Goal: Transaction & Acquisition: Book appointment/travel/reservation

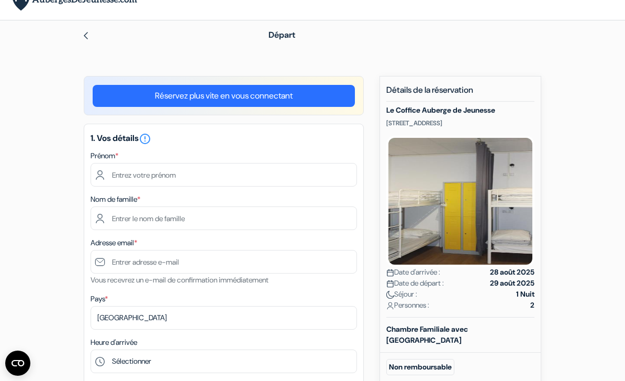
scroll to position [20, 0]
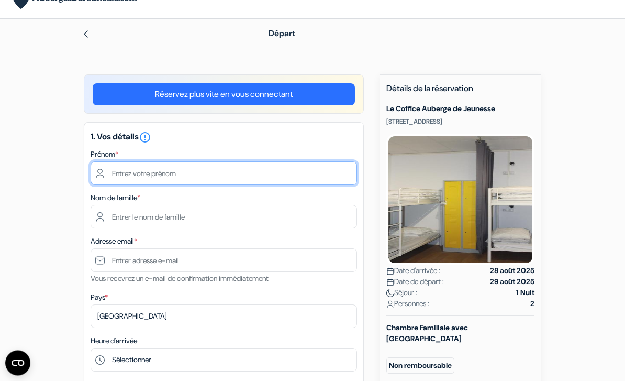
click at [281, 175] on input "text" at bounding box center [224, 174] width 267 height 24
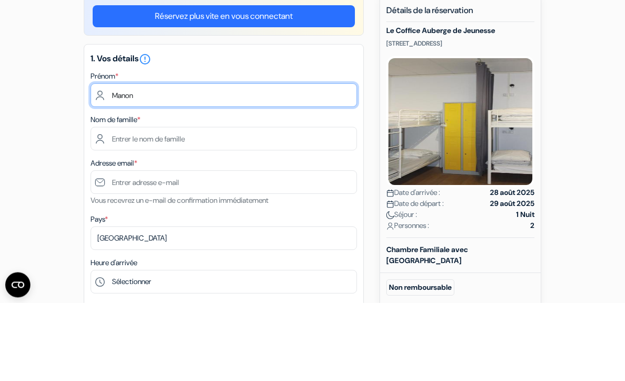
type input "Manon"
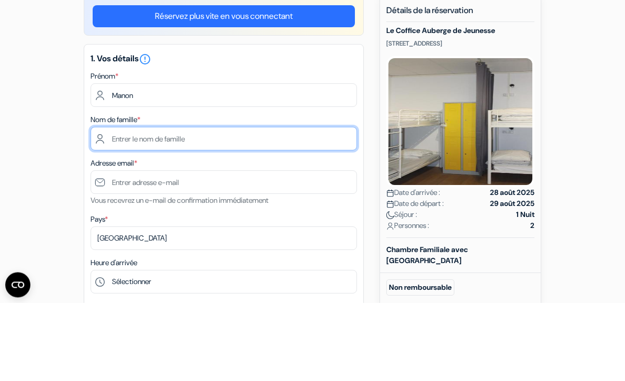
click at [282, 205] on input "text" at bounding box center [224, 217] width 267 height 24
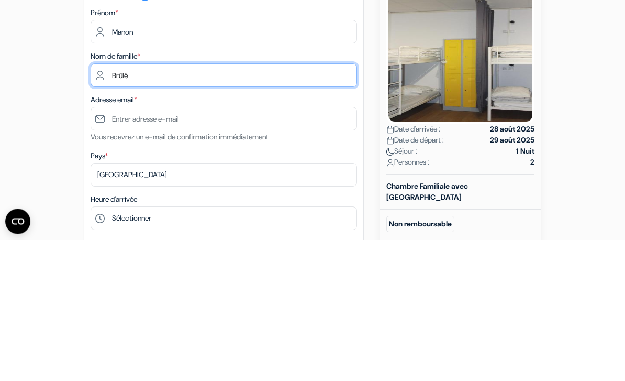
type input "Brûlé"
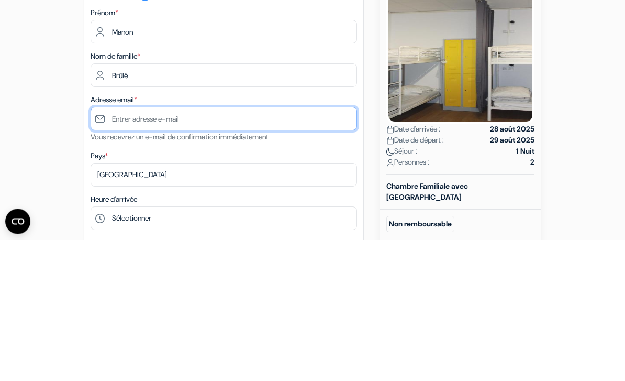
click at [270, 249] on input "text" at bounding box center [224, 261] width 267 height 24
click at [115, 249] on input "Manon.j.brule@gmail.com" at bounding box center [224, 261] width 267 height 24
click at [273, 249] on input "Manon.j.brule@gmail.com" at bounding box center [224, 261] width 267 height 24
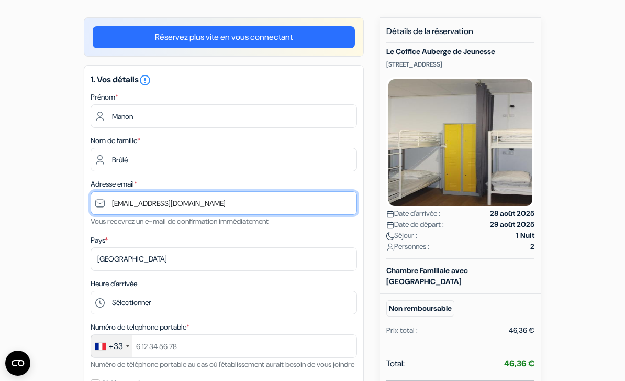
scroll to position [87, 0]
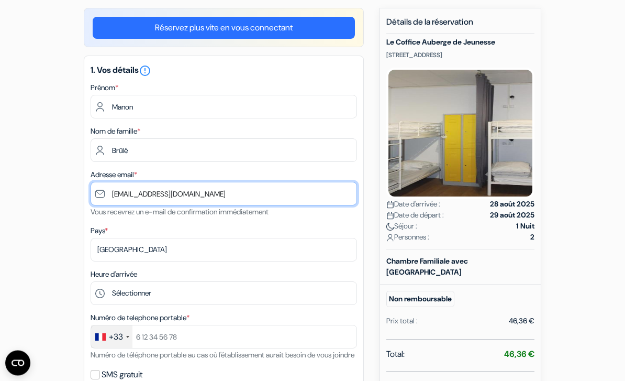
click at [120, 191] on input "mnanon.j.brule@gmail.com" at bounding box center [224, 194] width 267 height 24
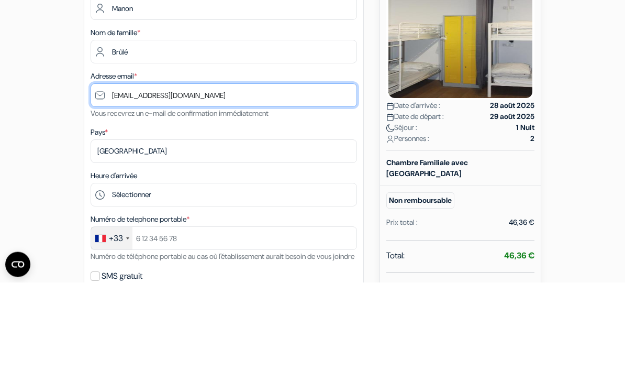
click at [122, 182] on input "mnanon.j.brule@gmail.com" at bounding box center [224, 194] width 267 height 24
click at [121, 182] on input "mnanon.j.brule@gmail.com" at bounding box center [224, 194] width 267 height 24
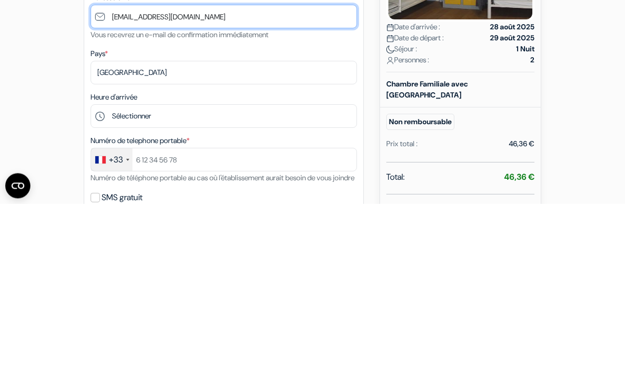
type input "[EMAIL_ADDRESS][DOMAIN_NAME]"
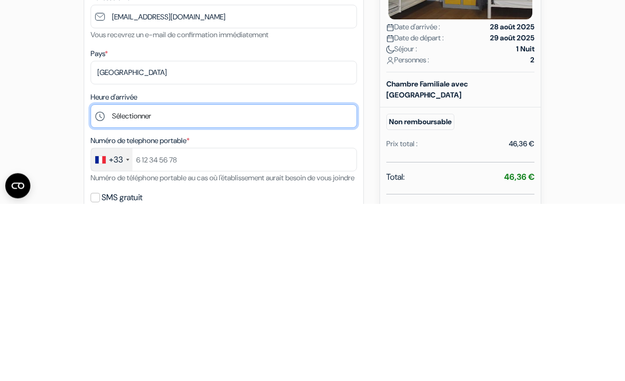
click at [248, 282] on select "Sélectionner 14:00 15:00 16:00 17:00 18:00 19:00 20:00 21:00 22:00 23:00" at bounding box center [224, 294] width 267 height 24
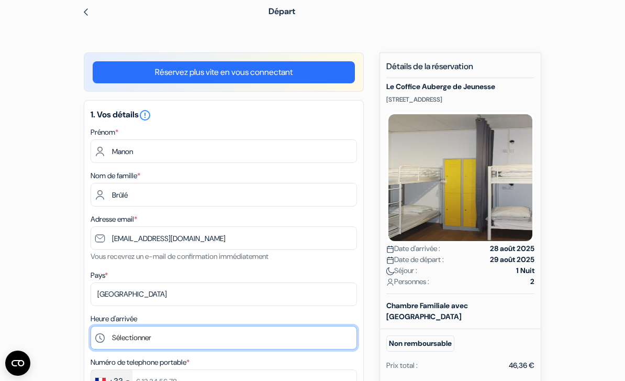
scroll to position [42, 0]
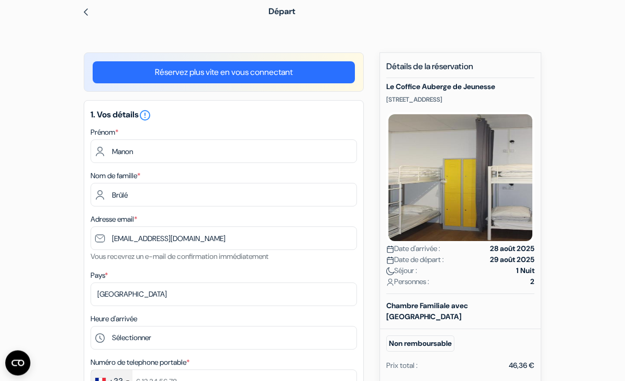
click at [488, 86] on h5 "Le Coffice Auberge de Jeunesse" at bounding box center [461, 87] width 148 height 9
copy h5 "Le Coffice Auberge de Jeunesse"
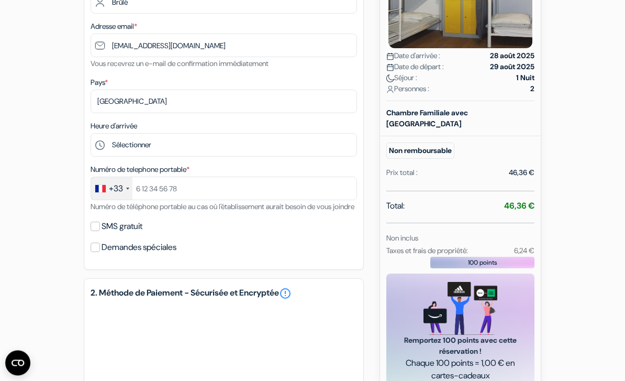
scroll to position [233, 0]
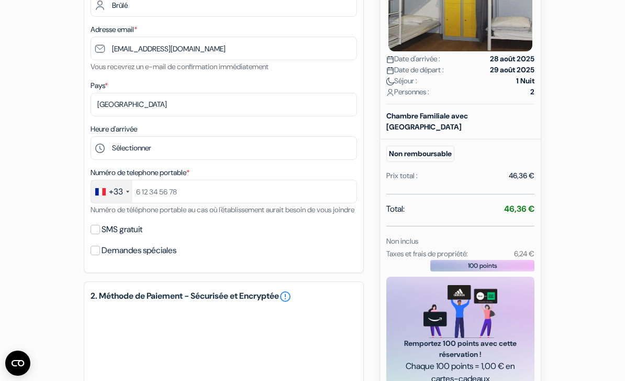
click at [128, 193] on div "+33" at bounding box center [111, 191] width 41 height 23
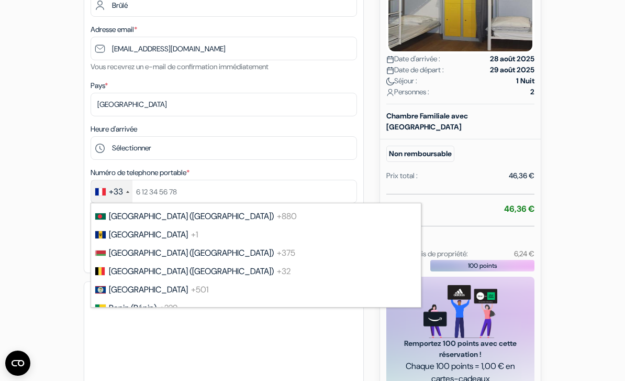
scroll to position [411, 0]
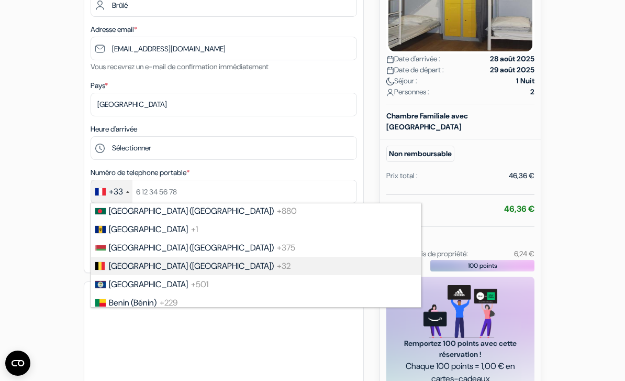
click at [277, 266] on span "+32" at bounding box center [284, 265] width 14 height 11
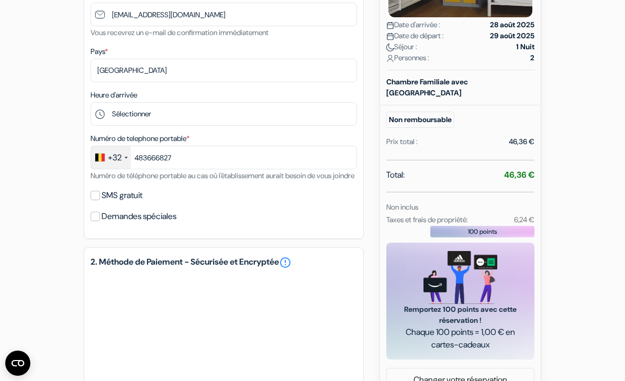
scroll to position [266, 0]
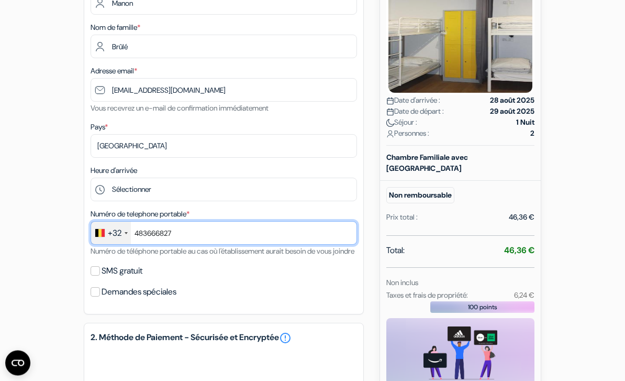
type input "483666827"
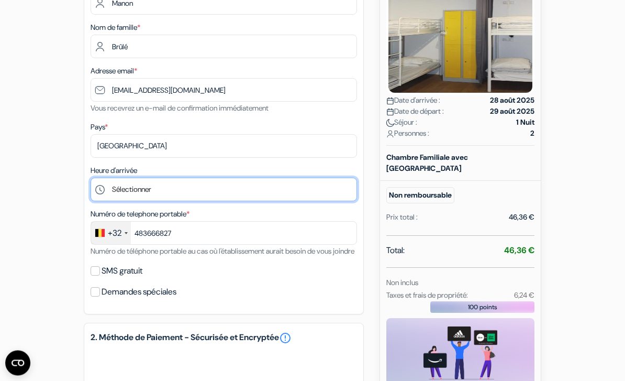
click at [214, 191] on select "Sélectionner 14:00 15:00 16:00 17:00 18:00 19:00 20:00 21:00 22:00 23:00" at bounding box center [224, 190] width 267 height 24
click at [223, 190] on select "Sélectionner 14:00 15:00 16:00 17:00 18:00 19:00 20:00 21:00 22:00 23:00" at bounding box center [224, 190] width 267 height 24
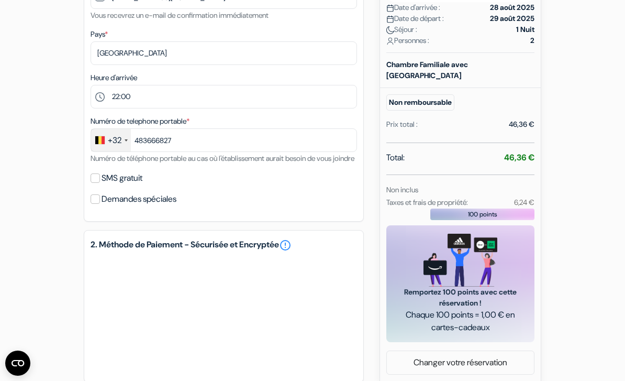
scroll to position [280, 0]
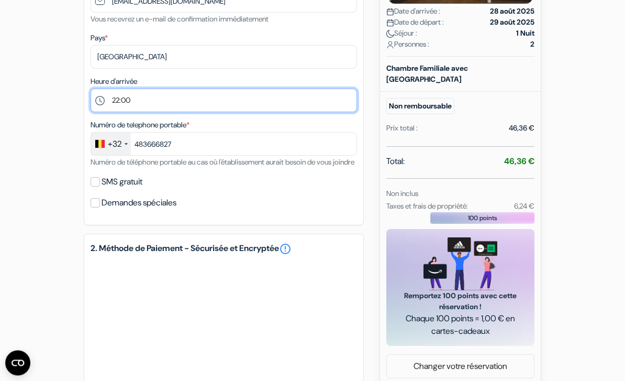
click at [226, 95] on select "Sélectionner 14:00 15:00 16:00 17:00 18:00 19:00 20:00 21:00 22:00 23:00" at bounding box center [224, 101] width 267 height 24
click at [232, 102] on select "Sélectionner 14:00 15:00 16:00 17:00 18:00 19:00 20:00 21:00 22:00 23:00" at bounding box center [224, 101] width 267 height 24
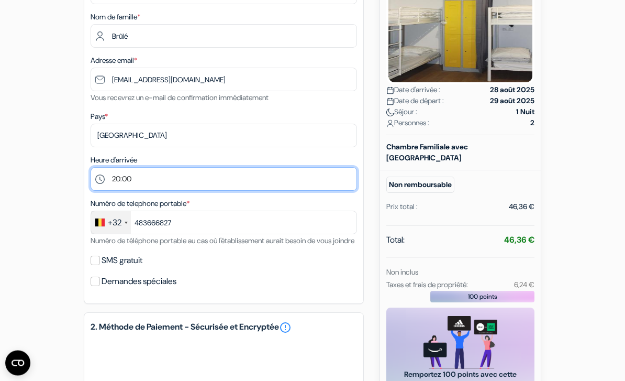
scroll to position [202, 0]
click at [284, 175] on select "Sélectionner 14:00 15:00 16:00 17:00 18:00 19:00 20:00 21:00 22:00 23:00" at bounding box center [224, 179] width 267 height 24
click at [259, 180] on select "Sélectionner 14:00 15:00 16:00 17:00 18:00 19:00 20:00 21:00 22:00 23:00" at bounding box center [224, 179] width 267 height 24
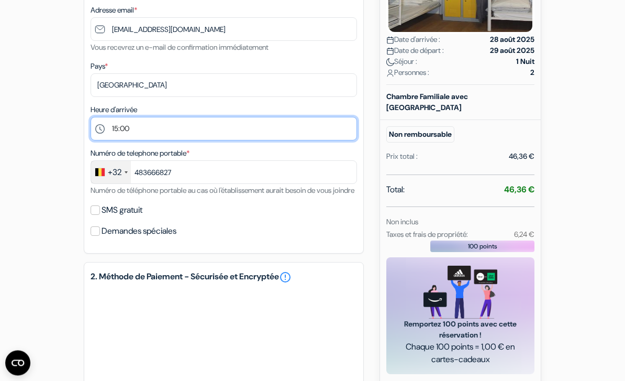
scroll to position [223, 0]
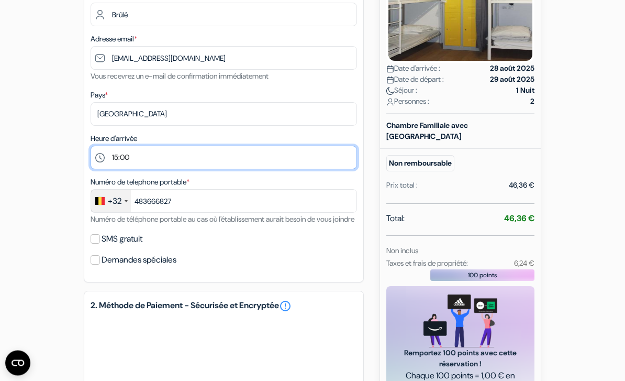
click at [255, 152] on select "Sélectionner 14:00 15:00 16:00 17:00 18:00 19:00 20:00 21:00 22:00 23:00" at bounding box center [224, 158] width 267 height 24
select select "14"
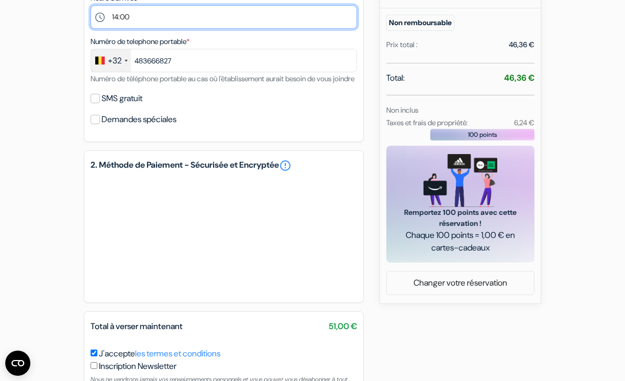
scroll to position [415, 0]
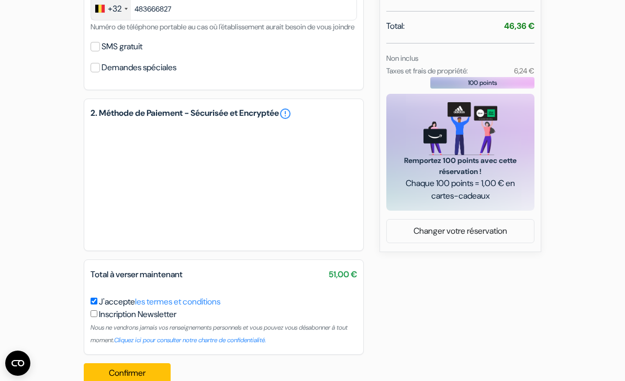
click at [134, 380] on button "Confirmer Loading..." at bounding box center [127, 373] width 87 height 20
click at [124, 380] on button "Confirmer Loading..." at bounding box center [127, 373] width 87 height 20
click at [133, 380] on button "Confirmer Loading..." at bounding box center [127, 373] width 87 height 20
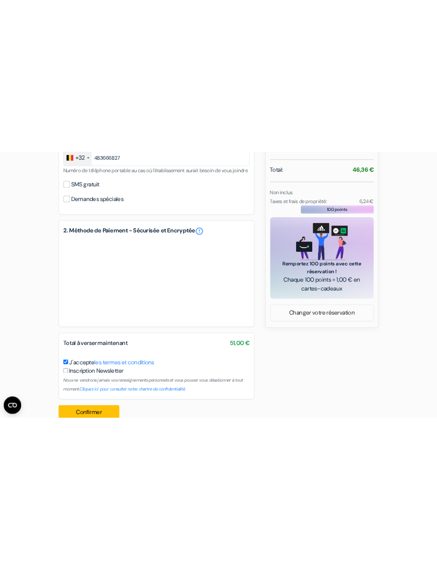
scroll to position [0, 0]
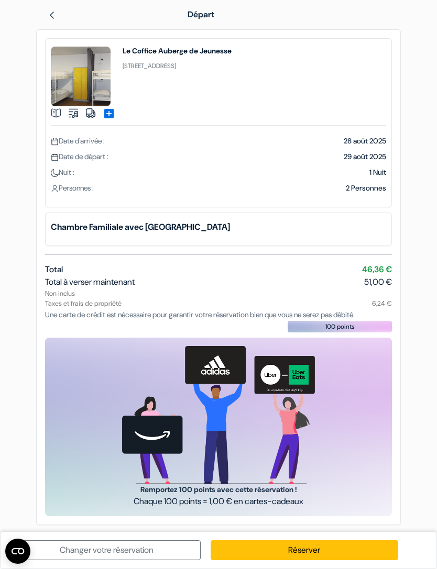
click at [315, 380] on link "Réserver" at bounding box center [305, 551] width 188 height 20
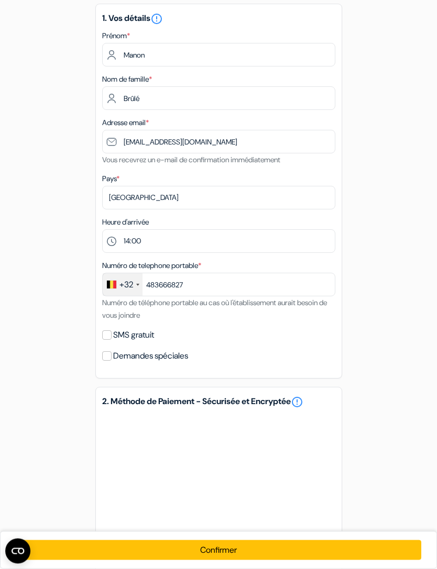
scroll to position [184, 0]
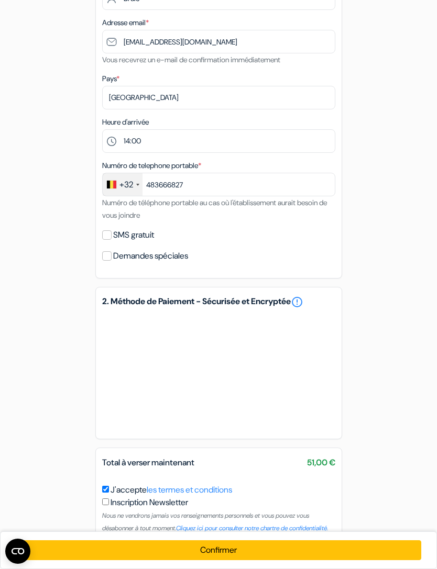
click at [247, 380] on button "Confirmer Loading..." at bounding box center [218, 551] width 405 height 20
click at [18, 380] on icon "Ouvrir le widget CMP" at bounding box center [18, 551] width 13 height 6
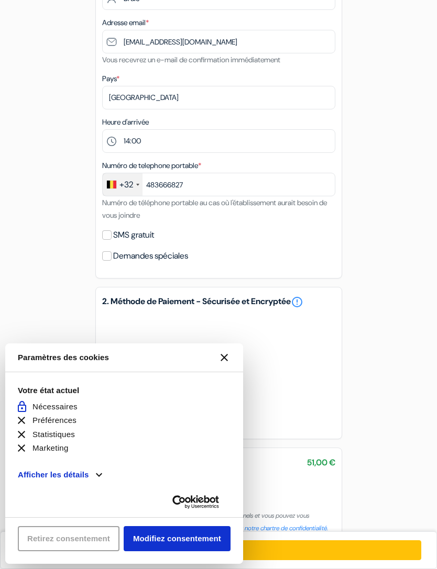
scroll to position [0, 0]
click at [224, 361] on icon "Fermer le widget CMP" at bounding box center [223, 357] width 7 height 7
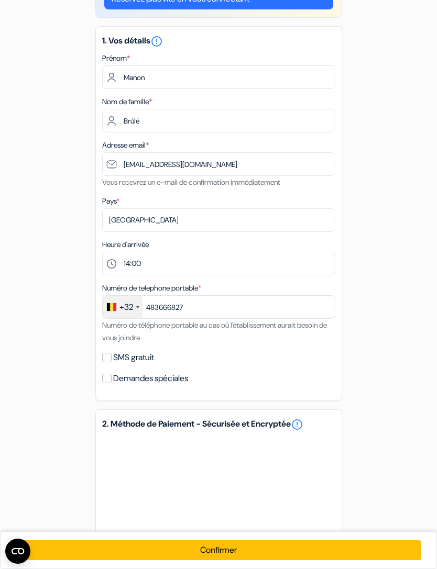
scroll to position [184, 0]
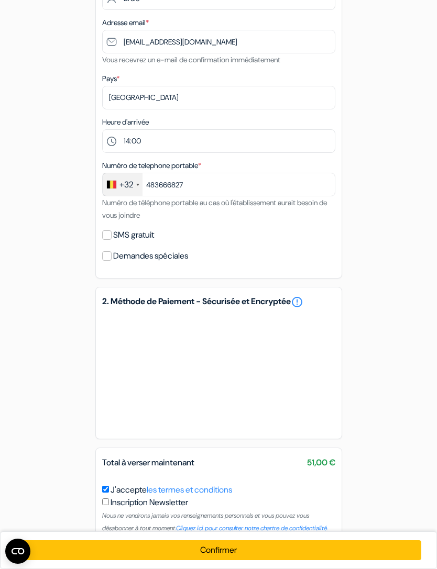
click at [303, 304] on link "error_outline" at bounding box center [297, 302] width 13 height 13
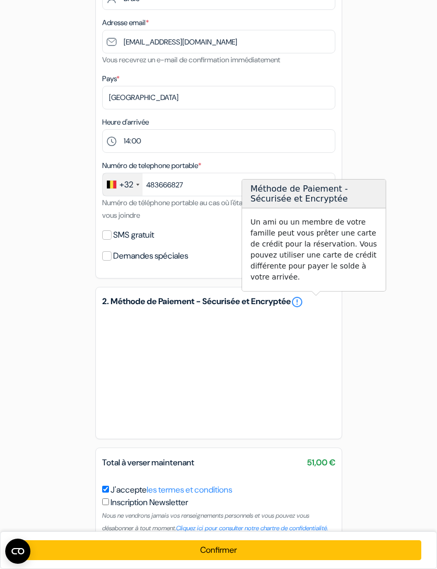
click at [366, 321] on div "add_box Le Coffice Auberge de Jeunesse 79 Rue de Patay, Paris, France Détails d…" at bounding box center [218, 199] width 377 height 708
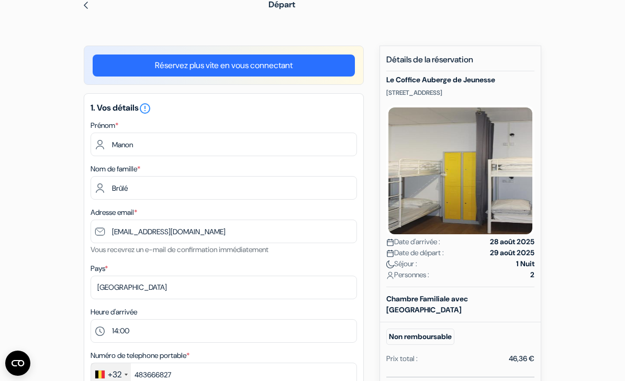
scroll to position [0, 0]
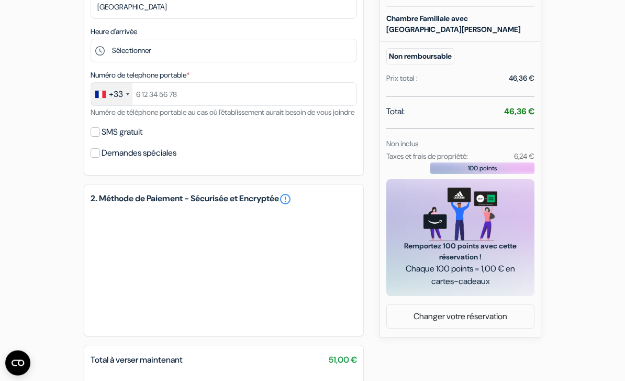
scroll to position [328, 0]
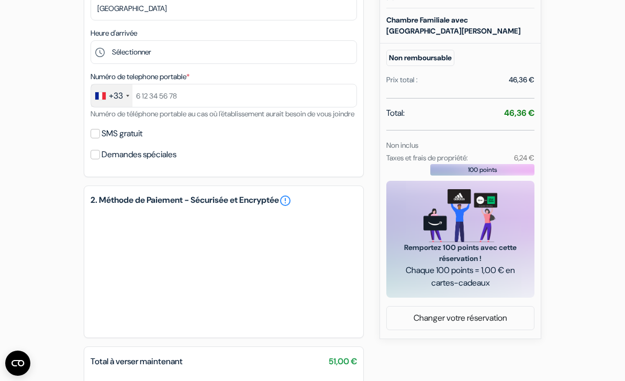
click at [458, 319] on link "Changer votre réservation" at bounding box center [460, 318] width 147 height 20
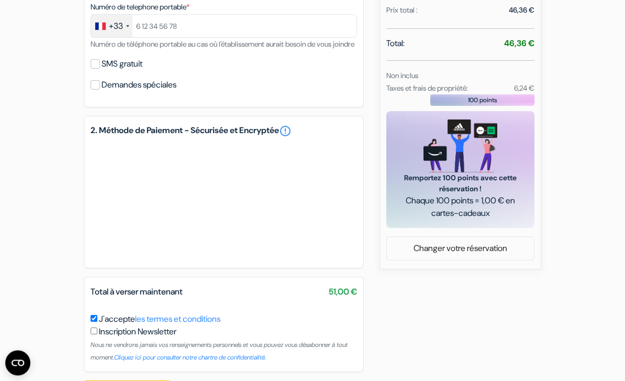
scroll to position [415, 0]
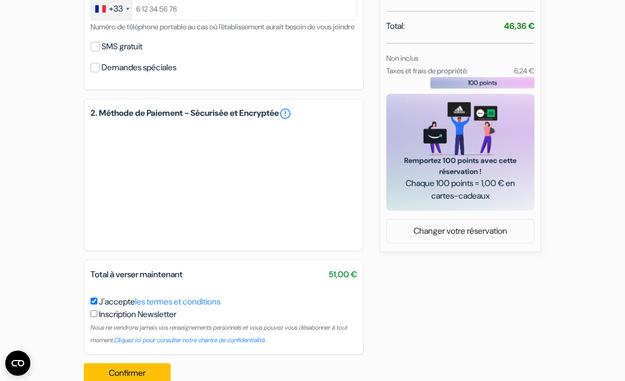
click at [193, 307] on link "les termes et conditions" at bounding box center [177, 301] width 85 height 11
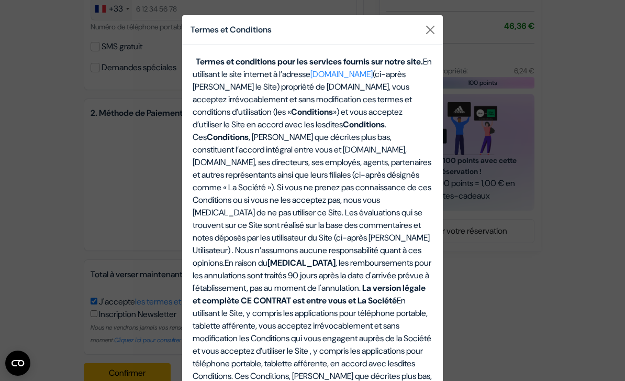
click at [425, 35] on button "Close" at bounding box center [430, 29] width 17 height 17
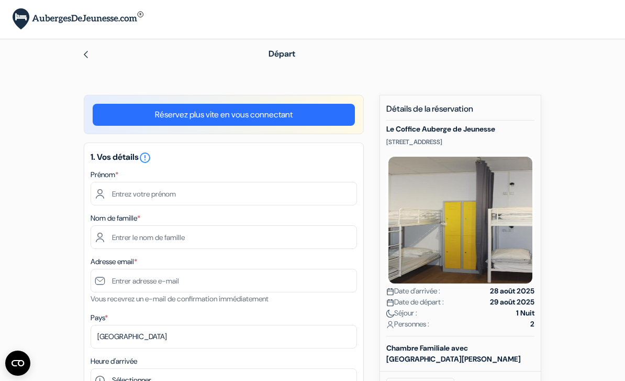
scroll to position [0, 0]
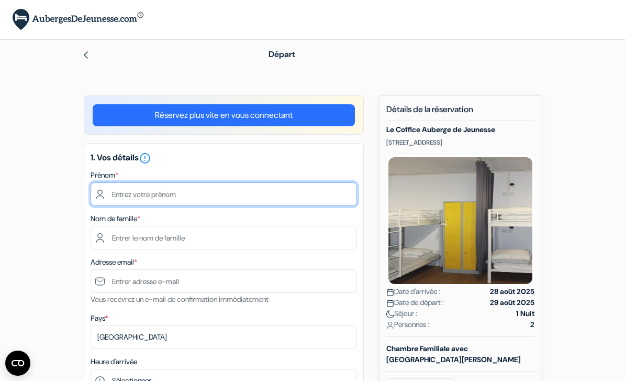
click at [253, 200] on input "text" at bounding box center [224, 194] width 267 height 24
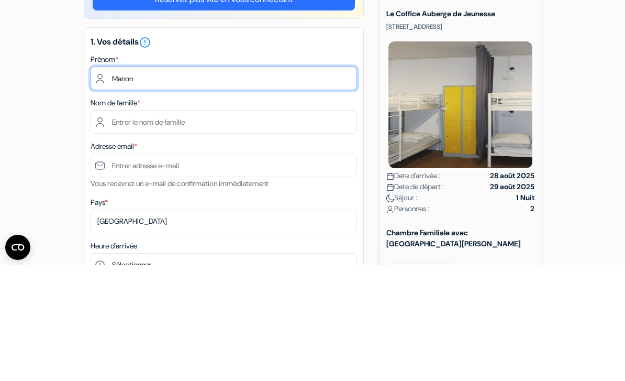
type input "Manon"
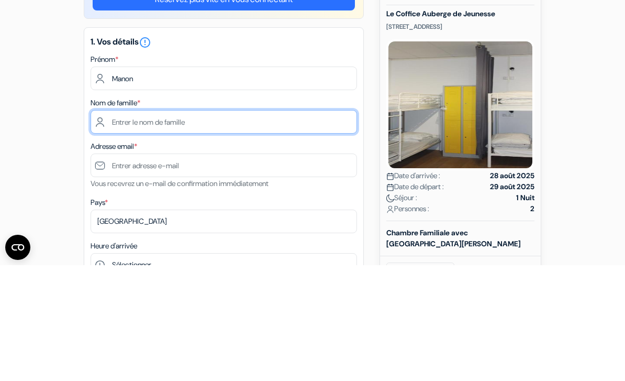
click at [278, 226] on input "text" at bounding box center [224, 238] width 267 height 24
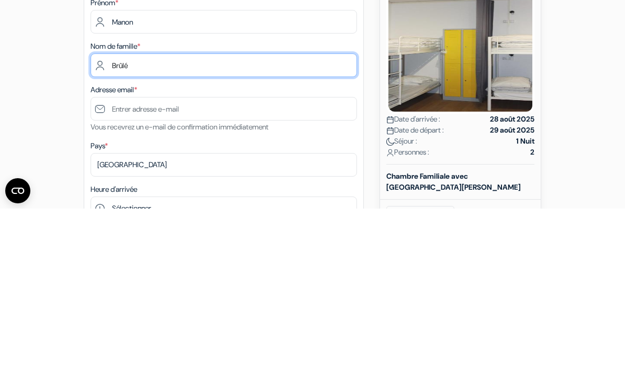
type input "Brûlé"
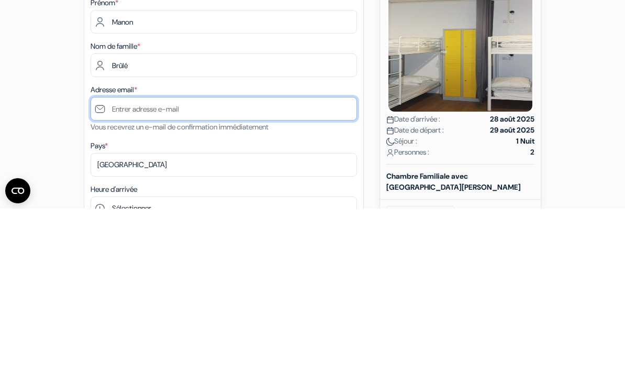
click at [289, 269] on input "text" at bounding box center [224, 281] width 267 height 24
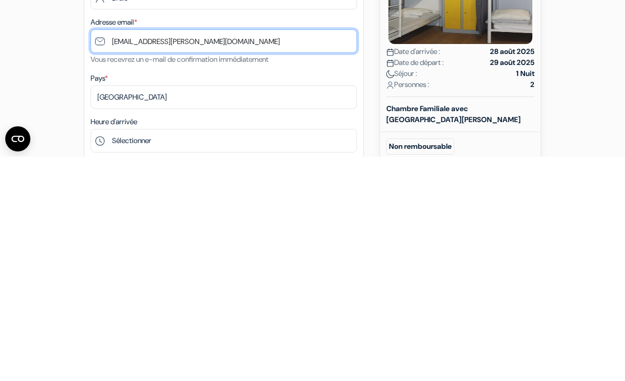
type input "[EMAIL_ADDRESS][DOMAIN_NAME]"
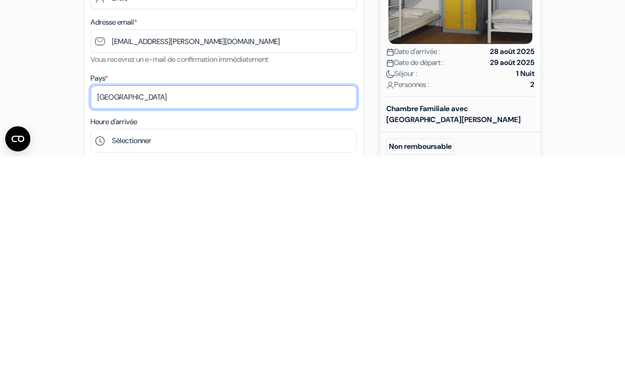
click at [293, 310] on select "Selectionner le pays Abkhazie Afghanistan Afrique du Sud Albanie Algérie Allema…" at bounding box center [224, 322] width 267 height 24
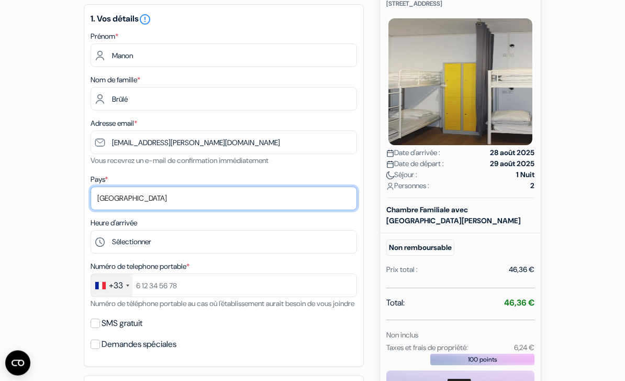
scroll to position [139, 0]
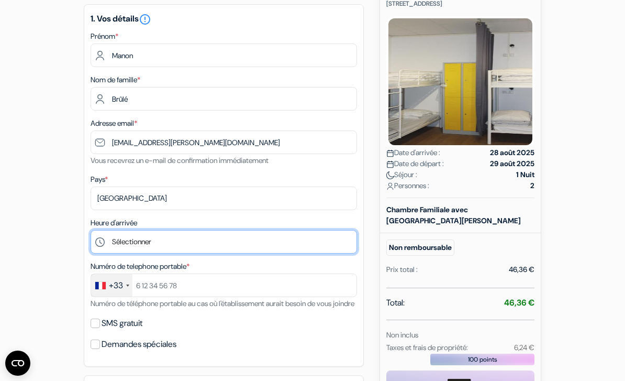
click at [266, 240] on select "Sélectionner 14:00 15:00 16:00 17:00 18:00 19:00 20:00 21:00 22:00 23:00" at bounding box center [224, 242] width 267 height 24
select select "14"
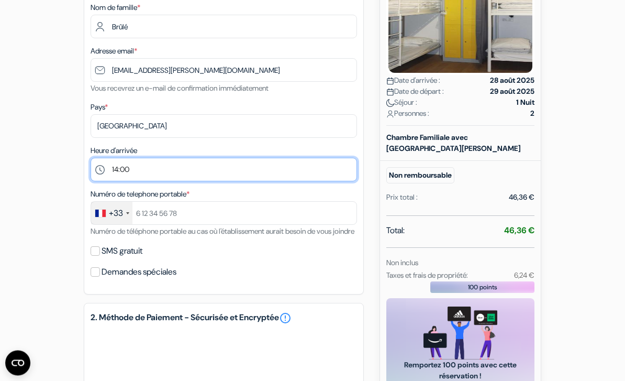
scroll to position [211, 0]
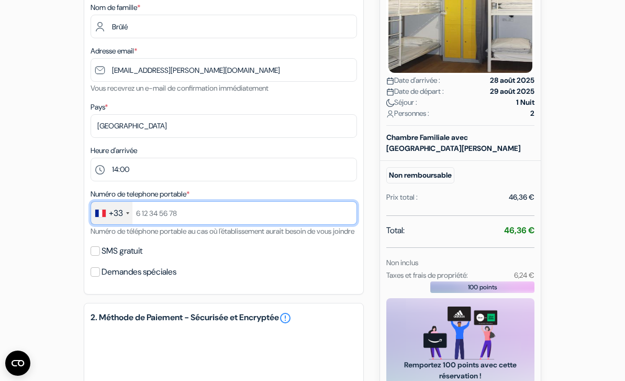
click at [133, 211] on input "text" at bounding box center [224, 213] width 267 height 24
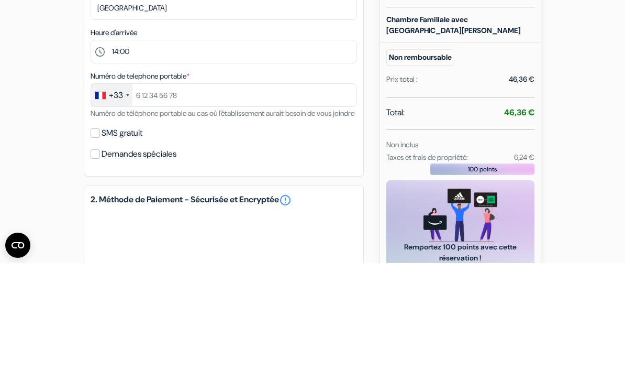
click at [123, 207] on div "+33" at bounding box center [116, 213] width 14 height 13
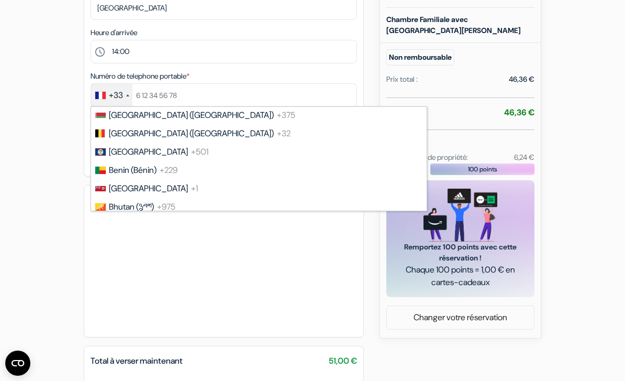
scroll to position [447, 0]
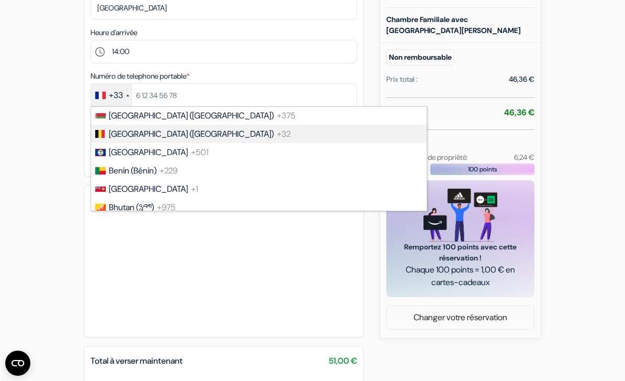
click at [277, 136] on span "+32" at bounding box center [284, 133] width 14 height 11
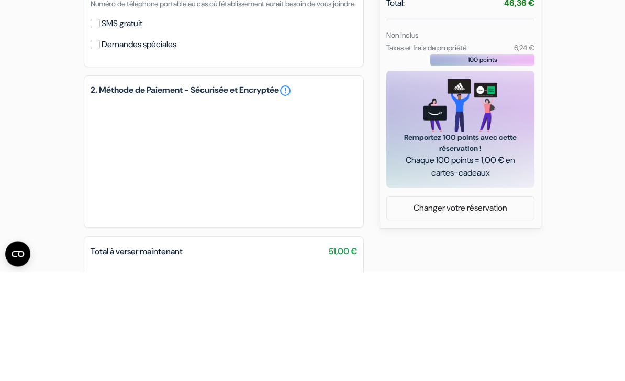
type input "483666827"
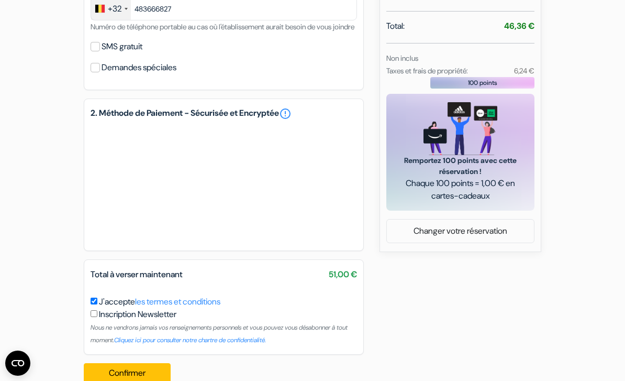
click at [113, 380] on button "Confirmer Loading..." at bounding box center [127, 373] width 87 height 20
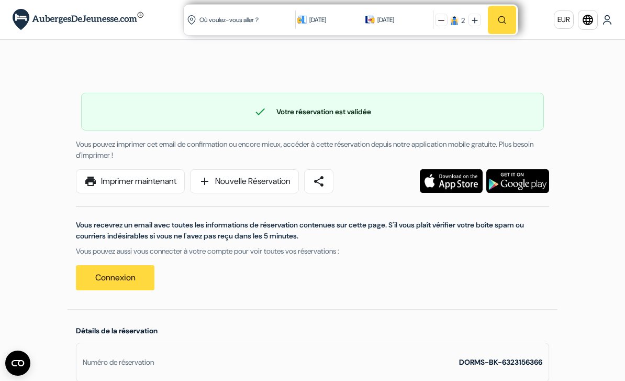
click at [155, 179] on link "print Imprimer maintenant" at bounding box center [130, 181] width 109 height 24
click at [157, 183] on link "print Imprimer maintenant" at bounding box center [130, 181] width 109 height 24
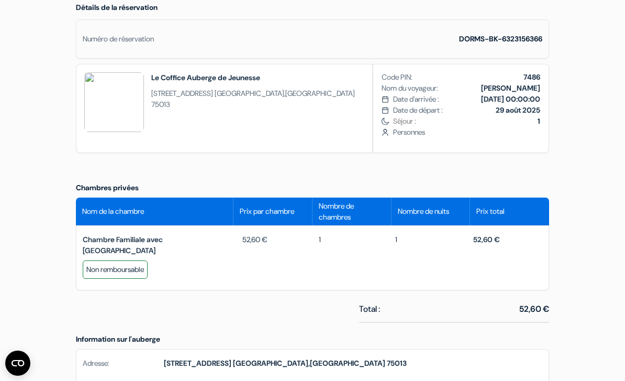
scroll to position [322, 0]
